Goal: Transaction & Acquisition: Purchase product/service

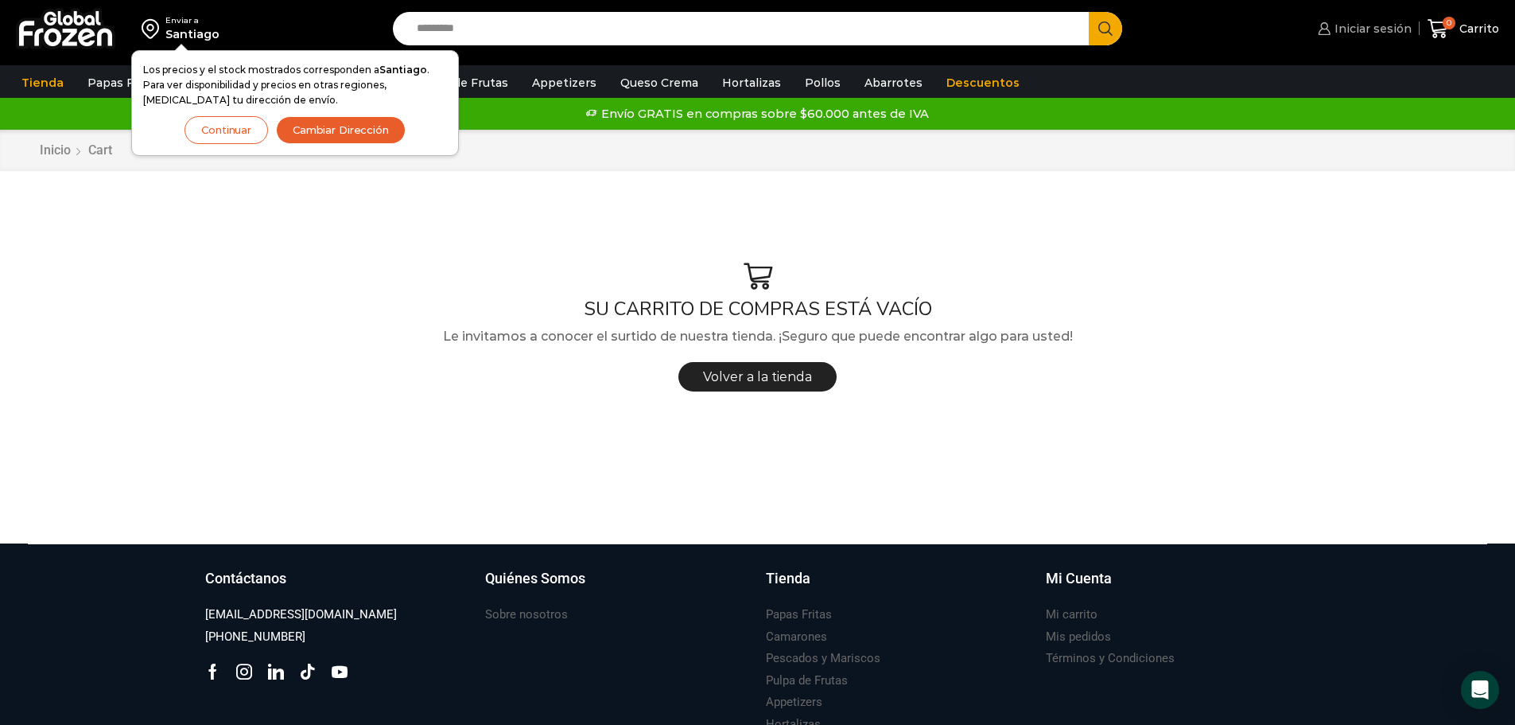
click at [1397, 30] on span "Iniciar sesión" at bounding box center [1371, 29] width 81 height 16
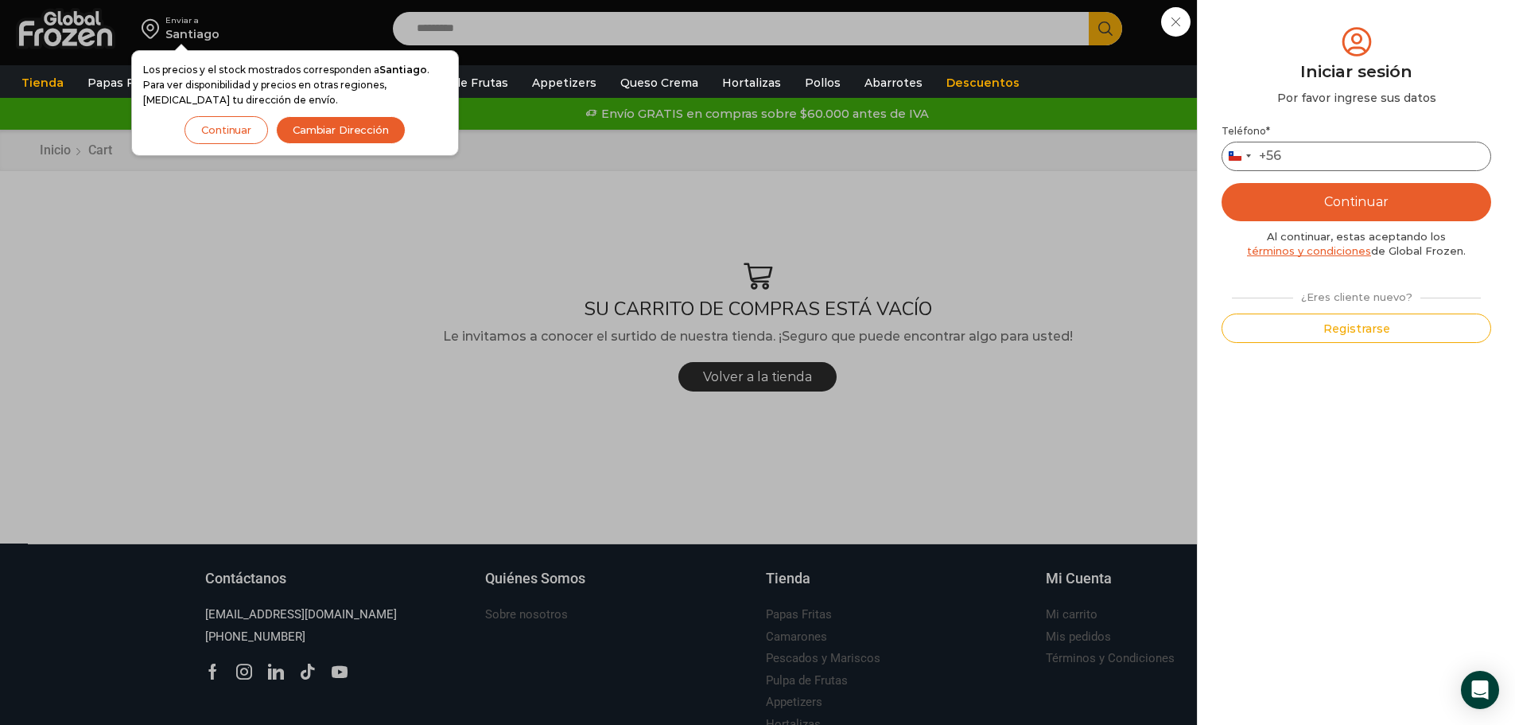
click at [1340, 147] on input "Teléfono *" at bounding box center [1357, 156] width 270 height 29
type input "*********"
click at [1341, 199] on button "Continuar" at bounding box center [1357, 202] width 270 height 38
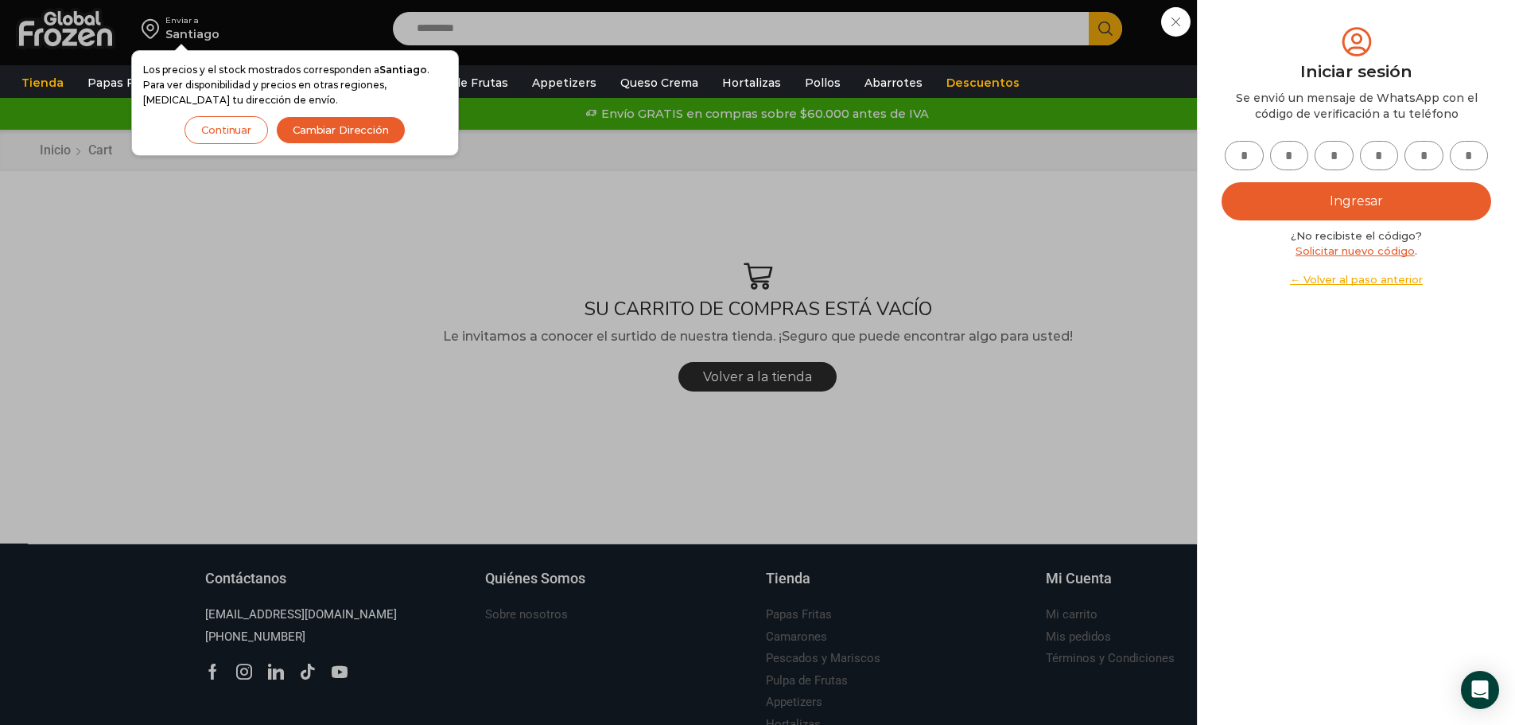
click at [1246, 154] on input "text" at bounding box center [1244, 155] width 39 height 29
type input "*"
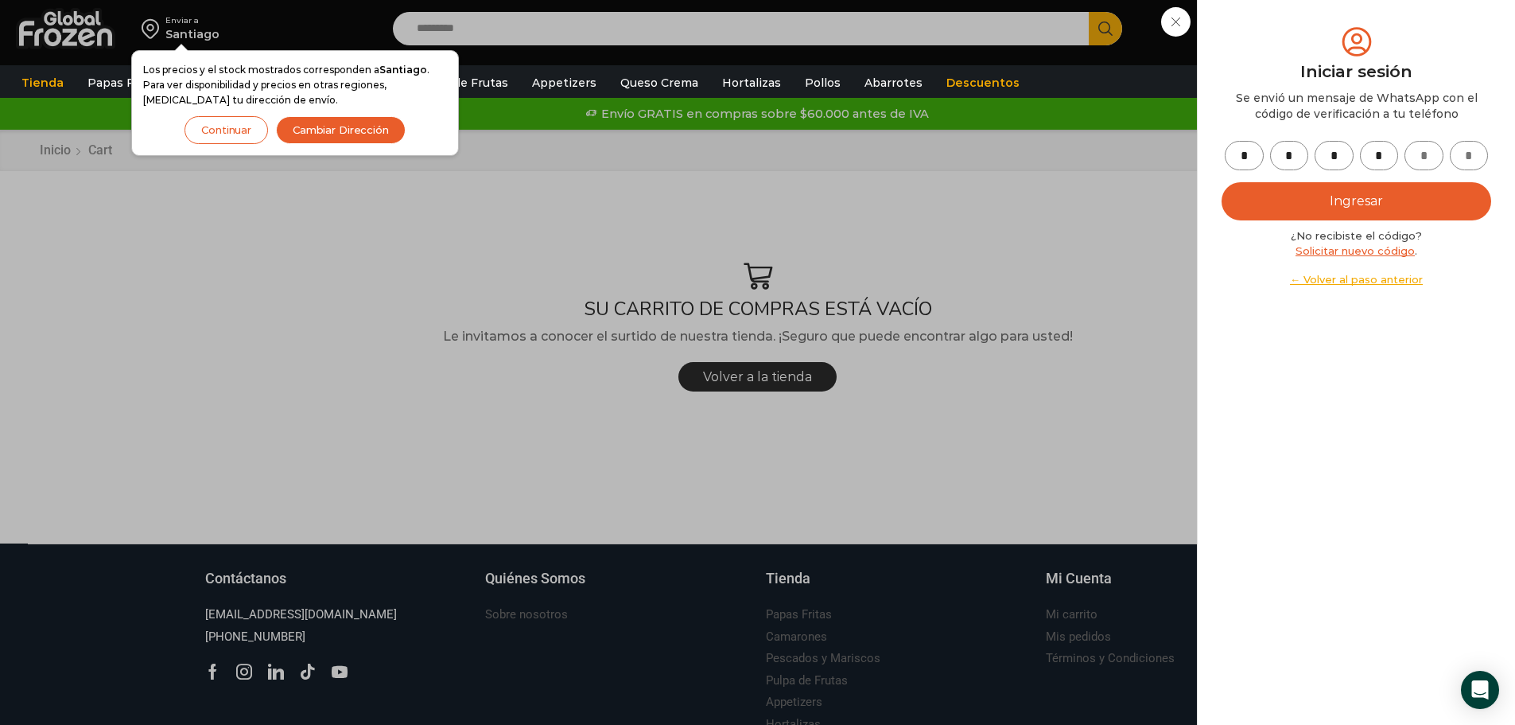
type input "*"
click at [1411, 199] on button "Ingresar" at bounding box center [1357, 201] width 270 height 38
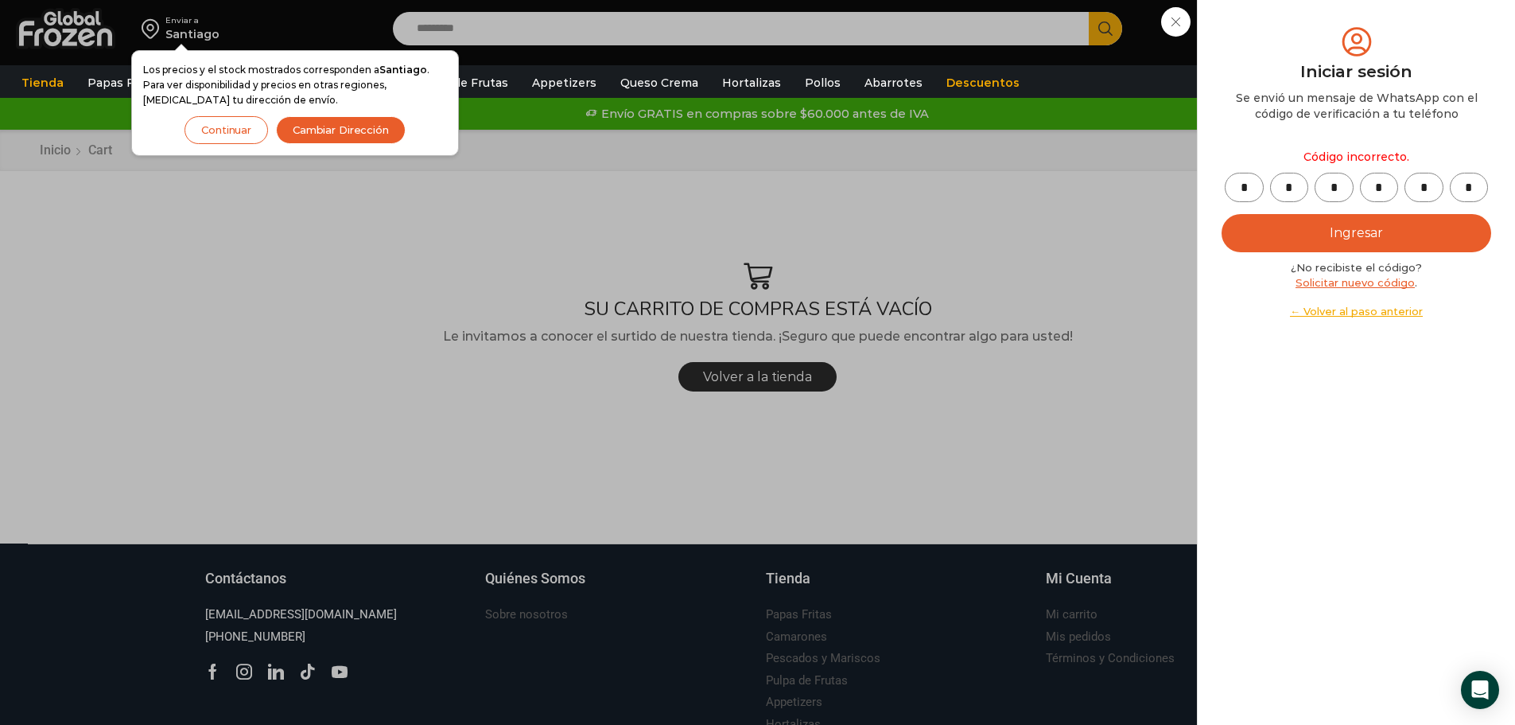
click at [1314, 45] on div "Iniciar sesión Mi cuenta Login Register Iniciar sesión Por favor ingrese sus da…" at bounding box center [1362, 29] width 97 height 32
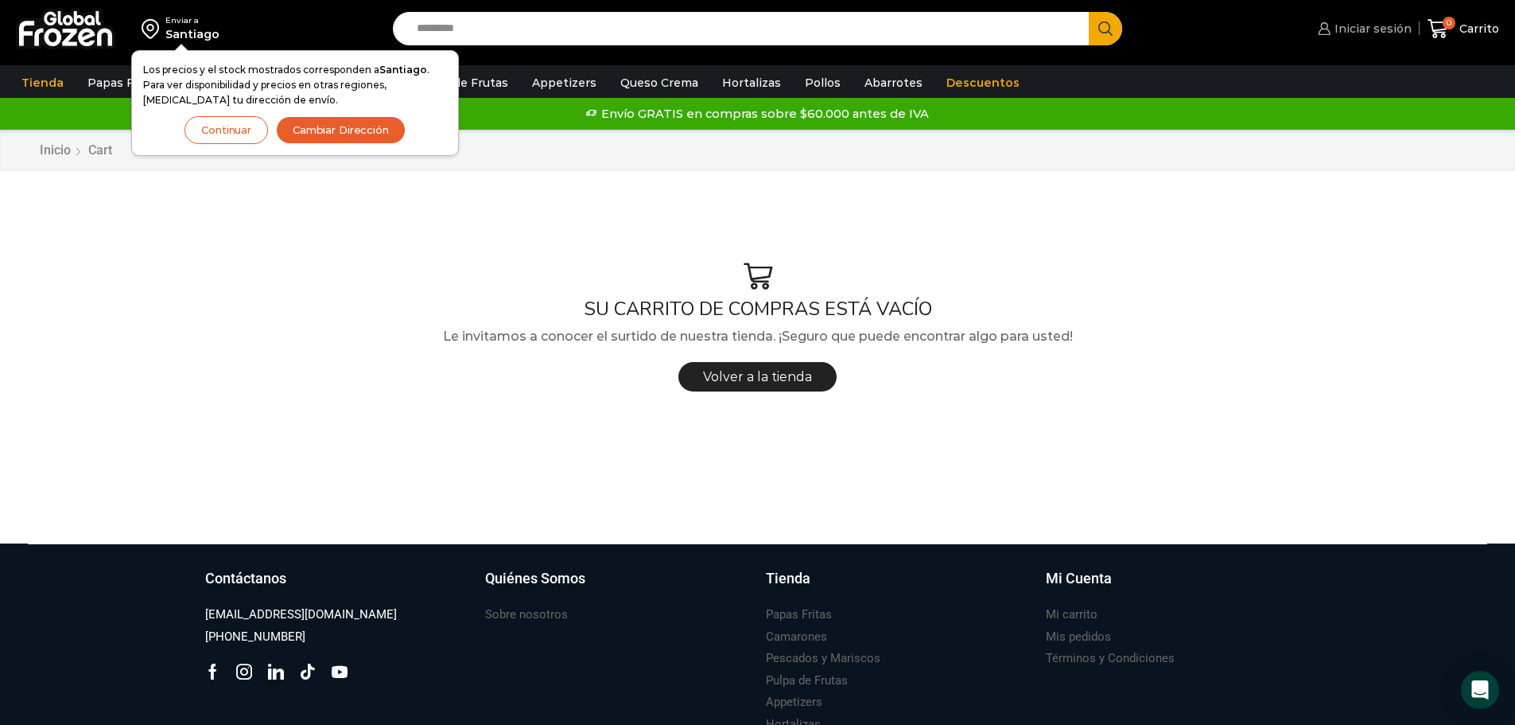
click at [1359, 31] on span "Iniciar sesión" at bounding box center [1371, 29] width 81 height 16
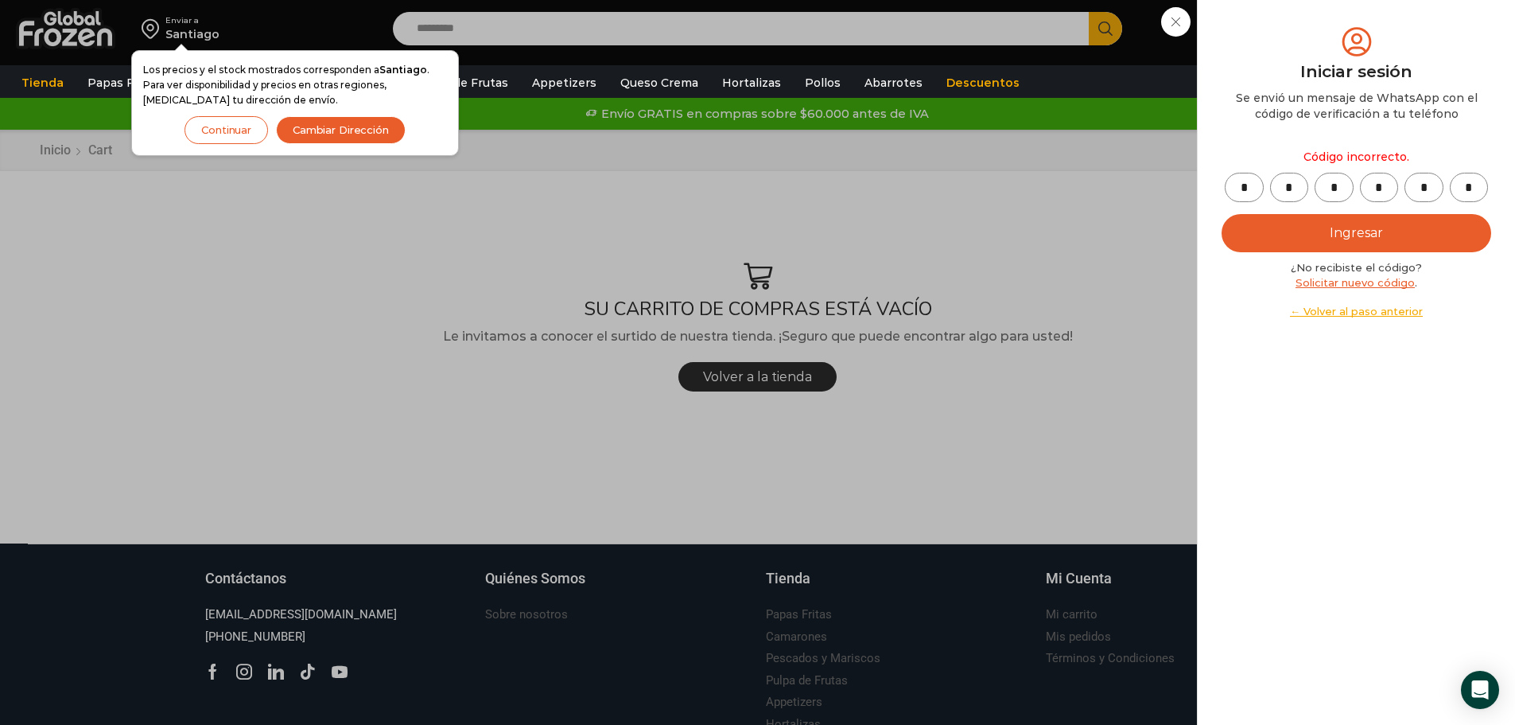
click at [1375, 286] on link "Solicitar nuevo código" at bounding box center [1355, 282] width 119 height 13
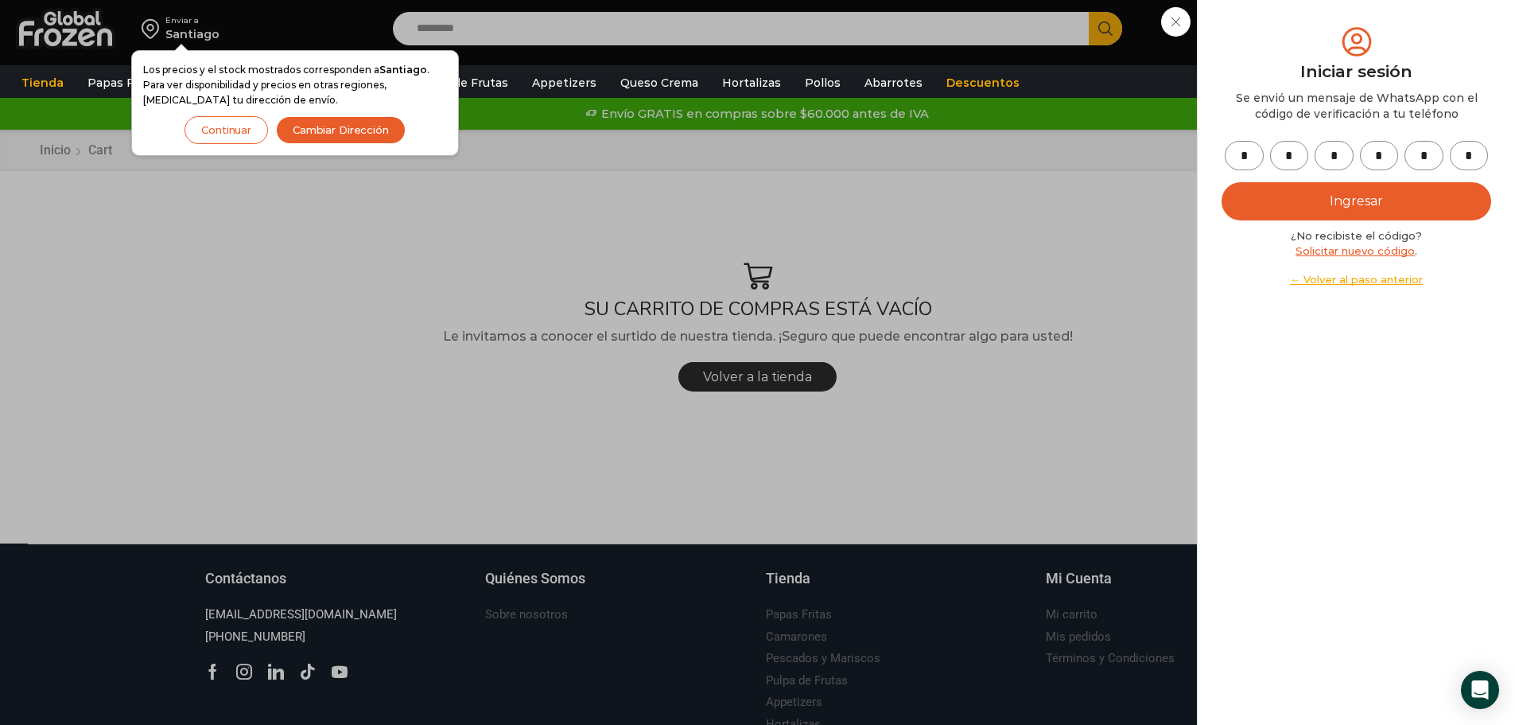
click at [1253, 150] on input "*" at bounding box center [1244, 155] width 39 height 29
type input "*"
click at [1253, 150] on input "*" at bounding box center [1244, 155] width 39 height 29
type input "*"
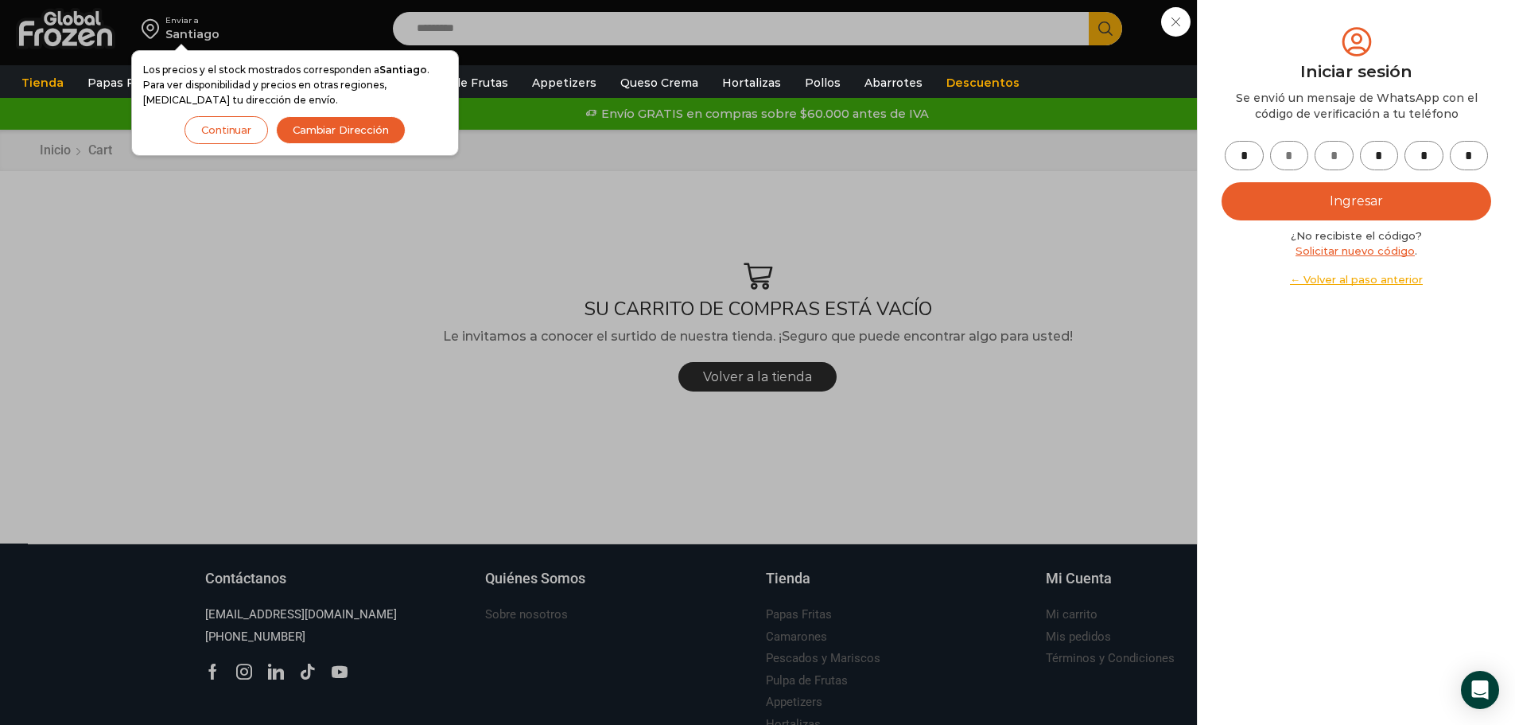
type input "*"
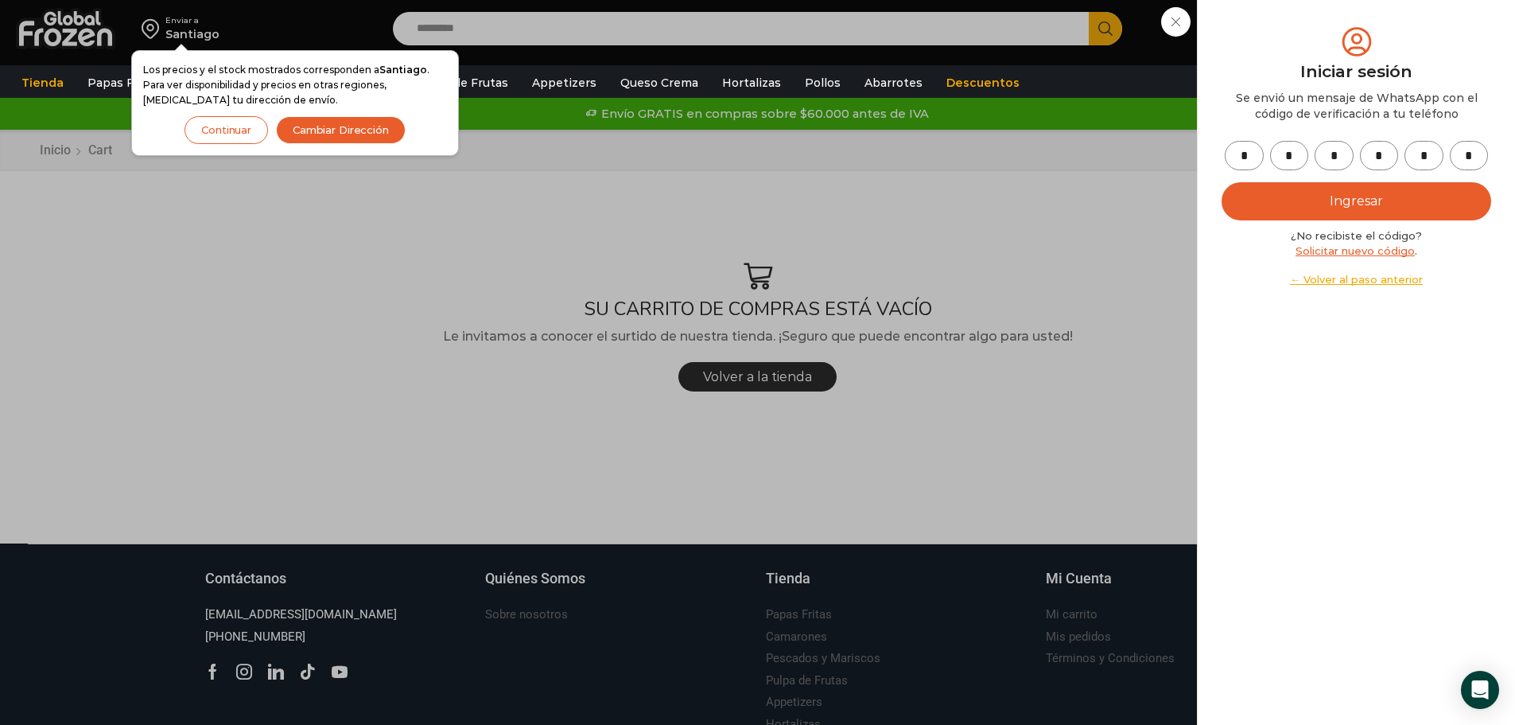
type input "*"
click at [1301, 198] on button "Ingresar" at bounding box center [1357, 201] width 270 height 38
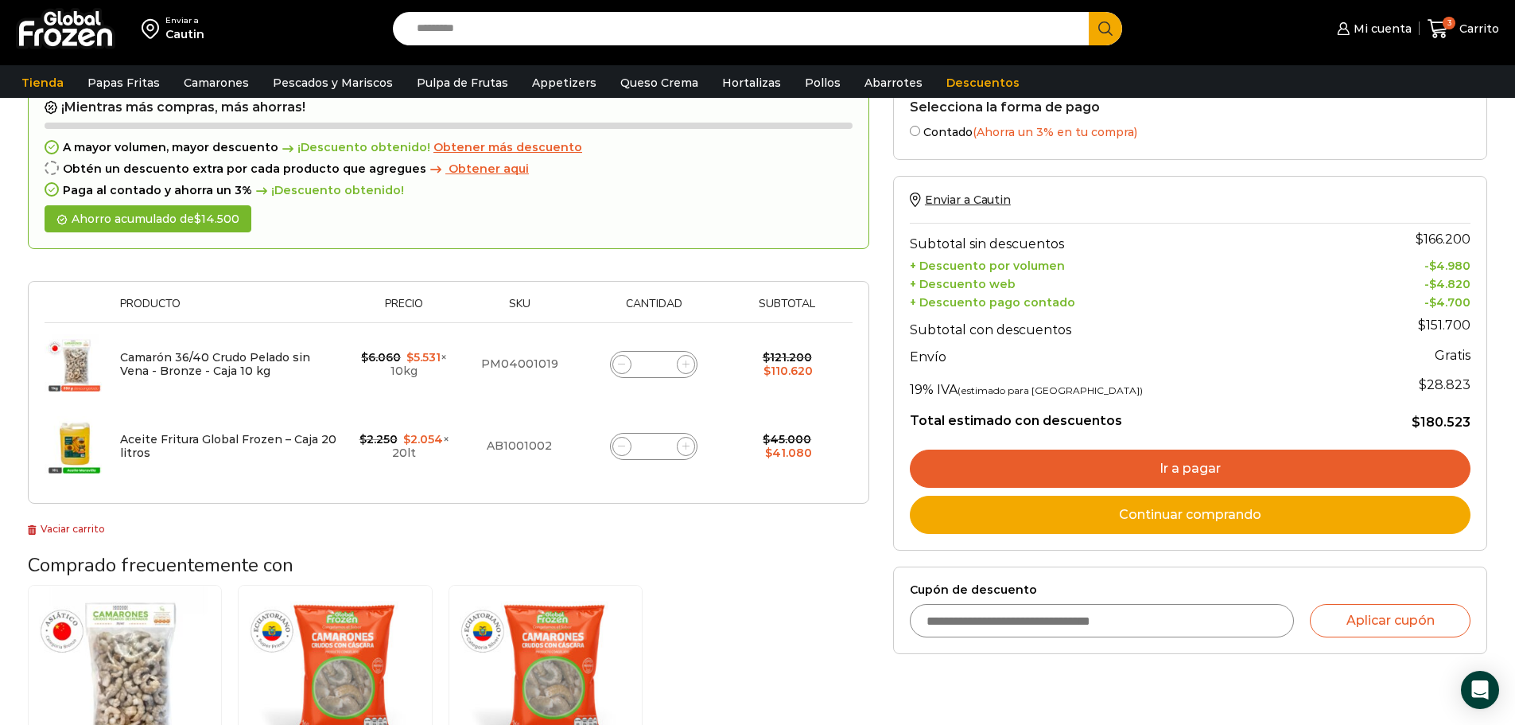
scroll to position [59, 0]
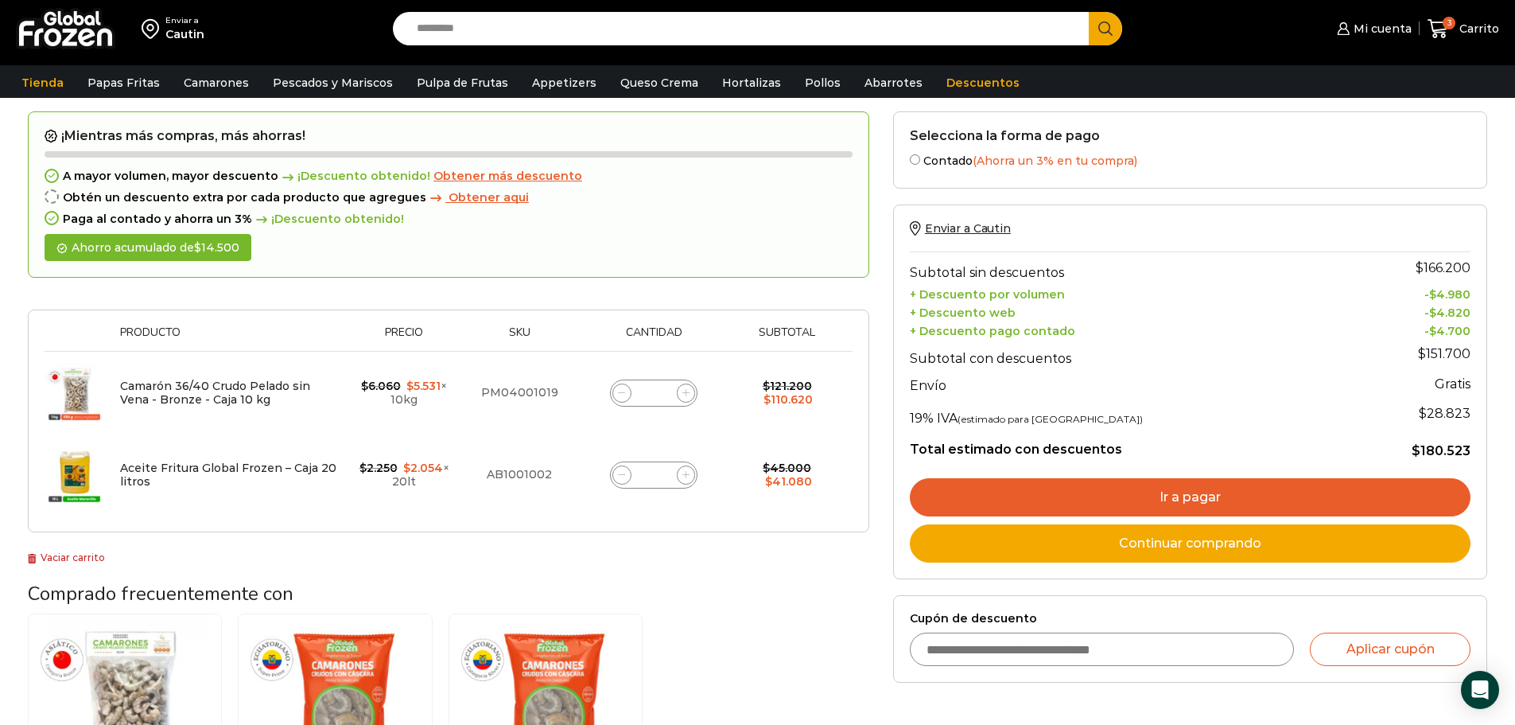
click at [1234, 489] on link "Ir a pagar" at bounding box center [1190, 497] width 561 height 38
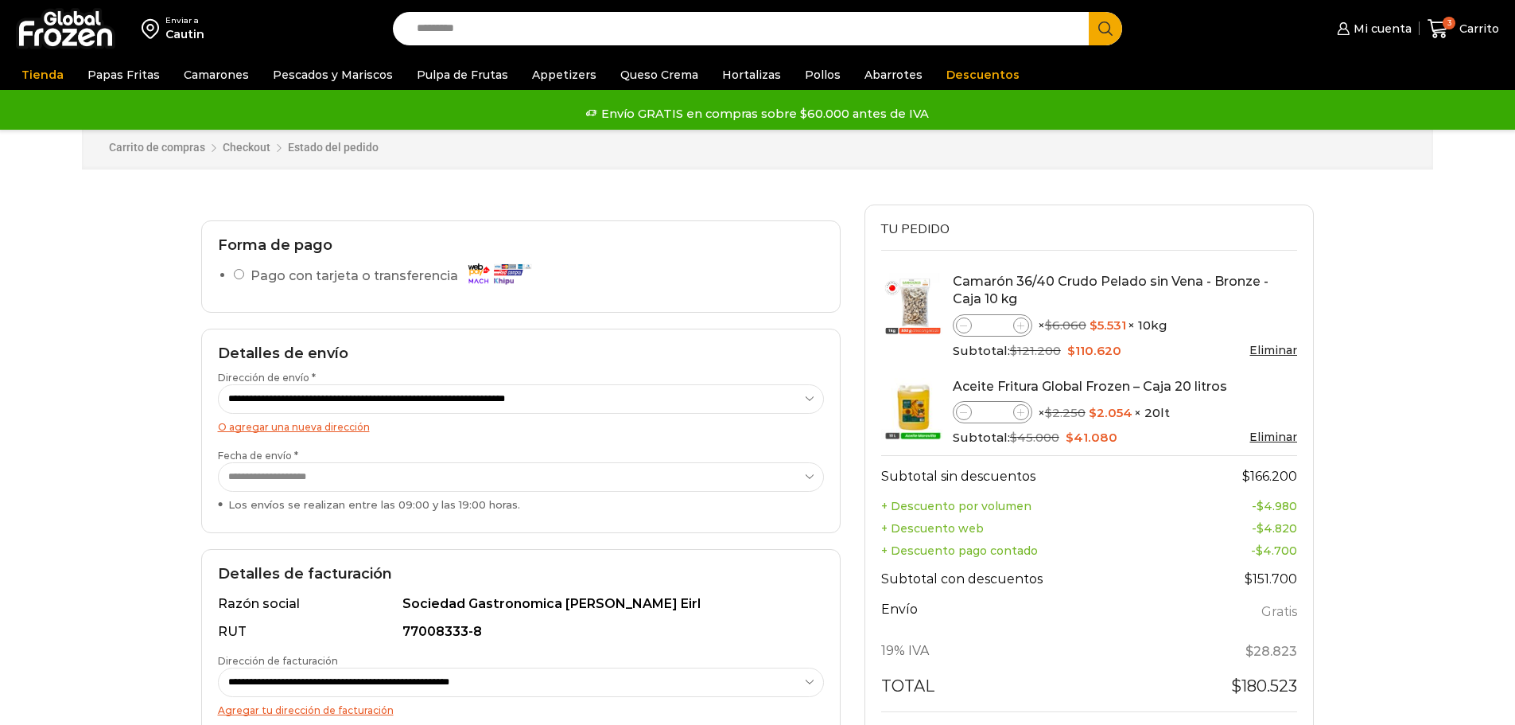
select select "*"
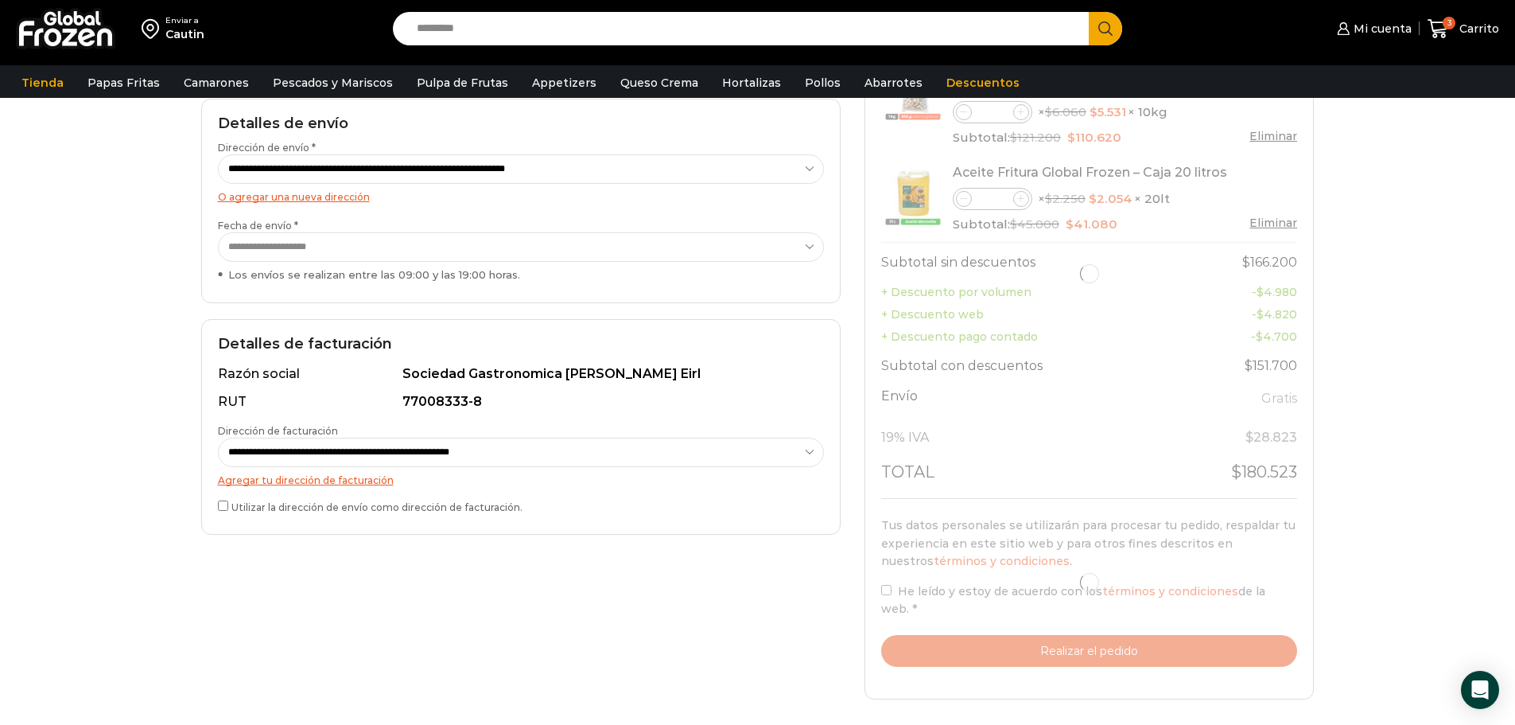
scroll to position [239, 0]
click at [888, 612] on div at bounding box center [1089, 582] width 417 height 169
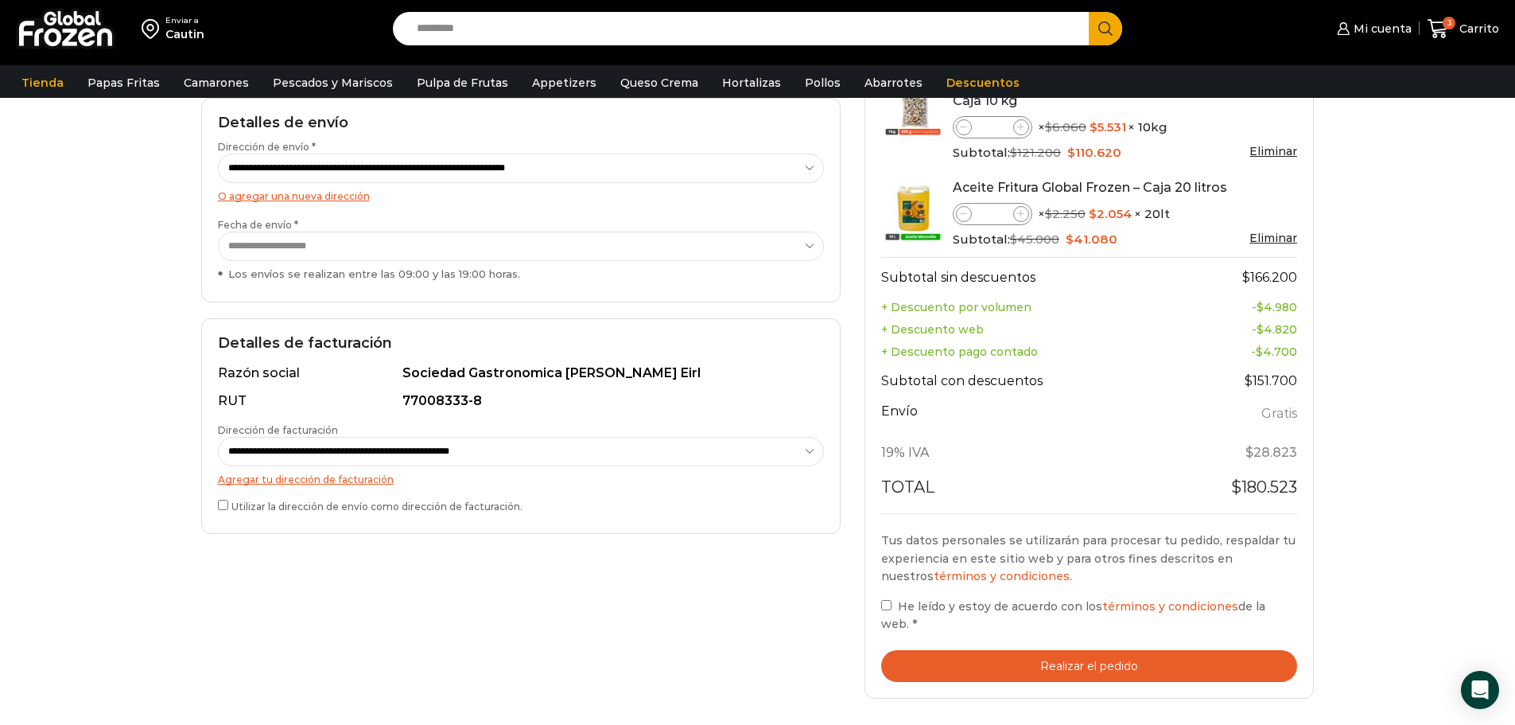
click at [1048, 668] on button "Realizar el pedido" at bounding box center [1089, 666] width 417 height 33
